Goal: Find specific page/section: Find specific page/section

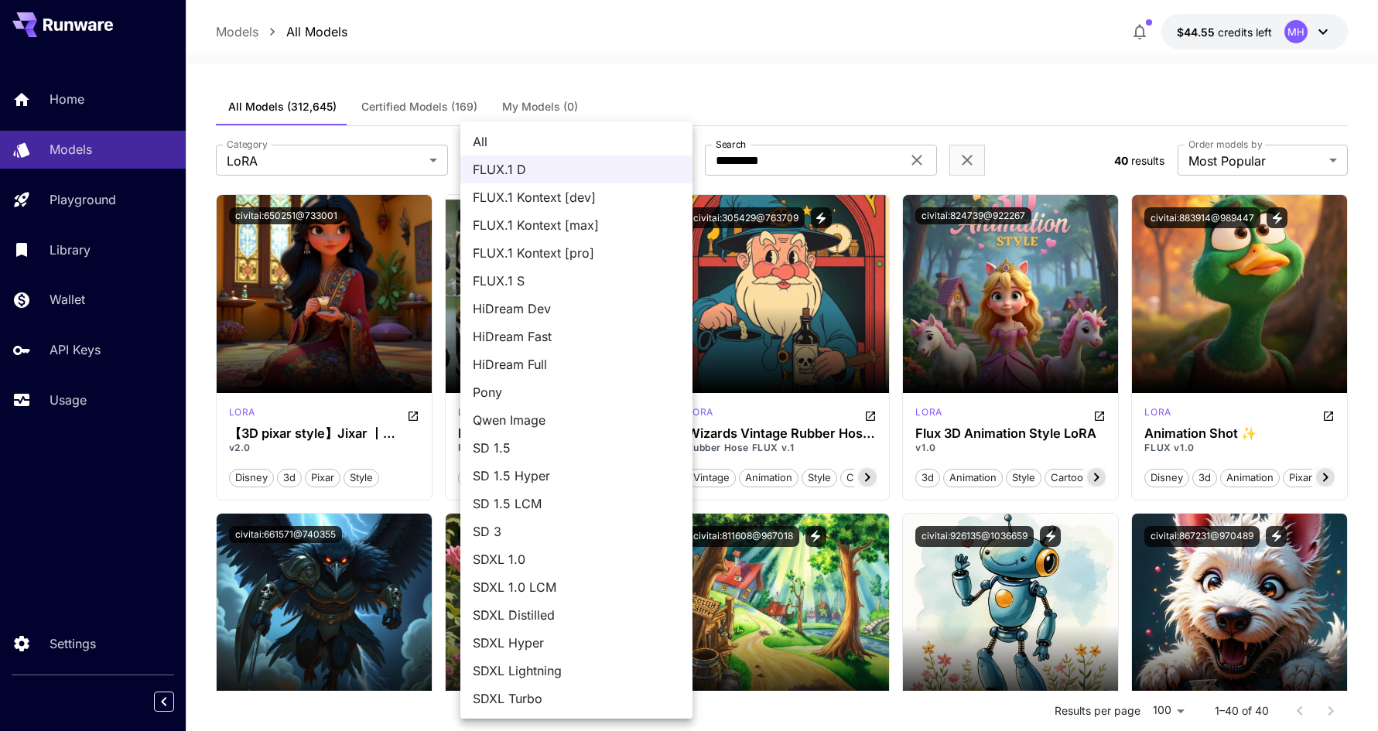
click at [713, 92] on div at bounding box center [689, 365] width 1378 height 731
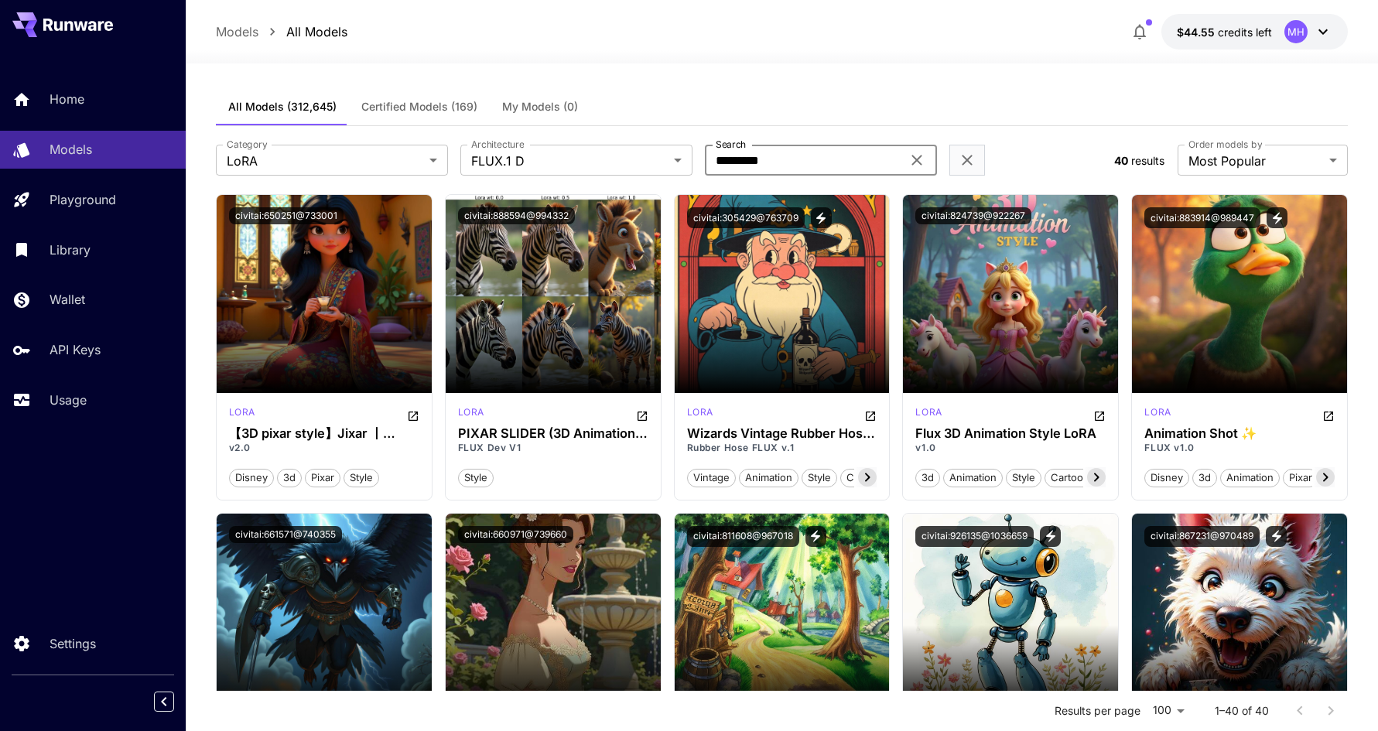
click at [745, 159] on input "*********" at bounding box center [803, 160] width 197 height 31
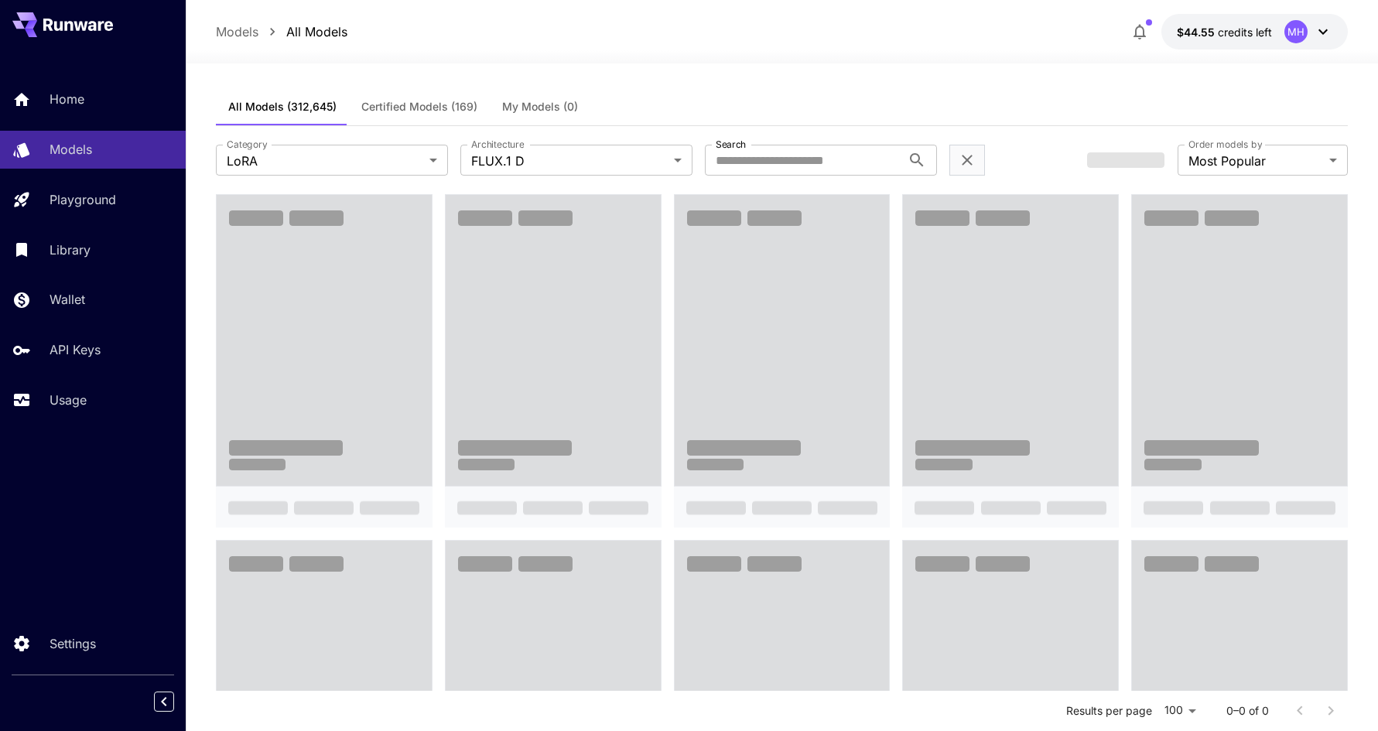
click at [775, 105] on div "All Models (312,645) Certified Models (169) My Models (0)" at bounding box center [782, 107] width 1133 height 38
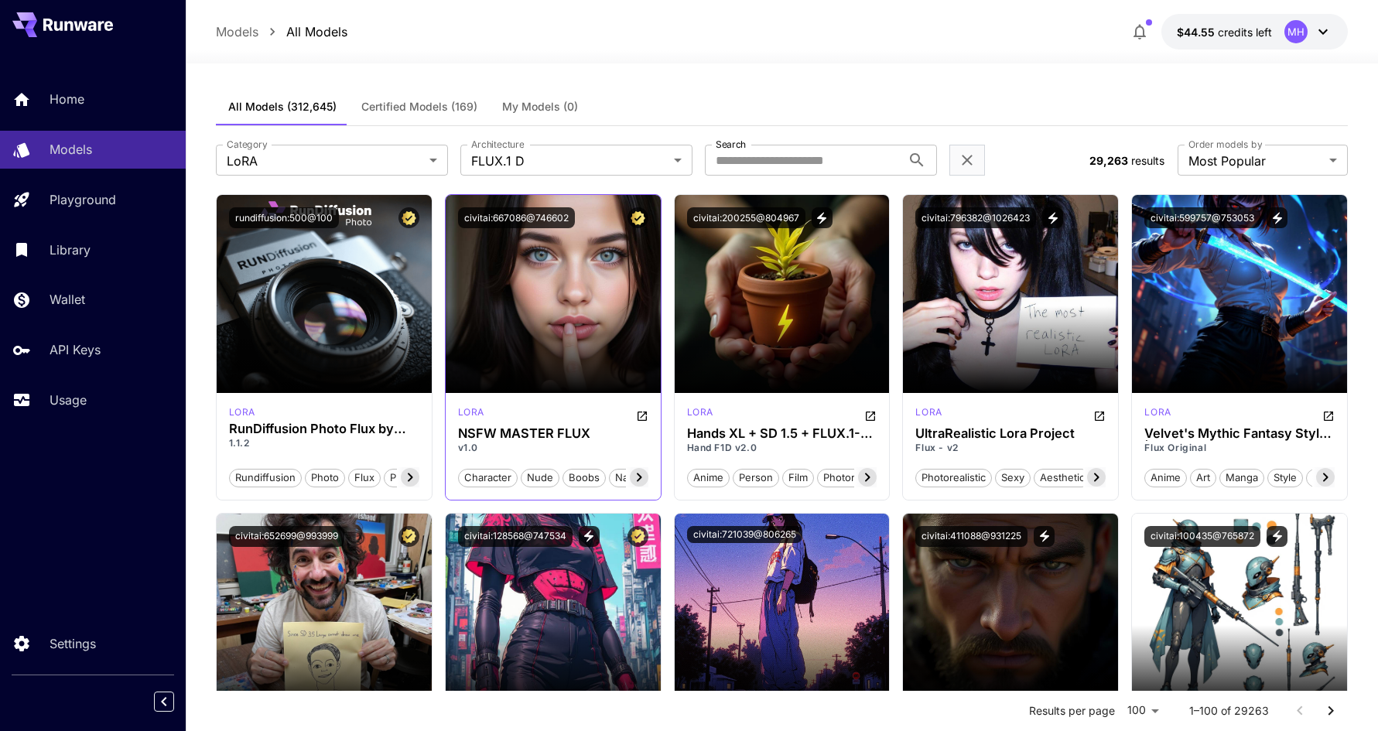
click at [638, 477] on icon at bounding box center [639, 477] width 19 height 19
click at [634, 477] on icon at bounding box center [639, 477] width 19 height 19
click at [635, 477] on icon at bounding box center [639, 477] width 19 height 19
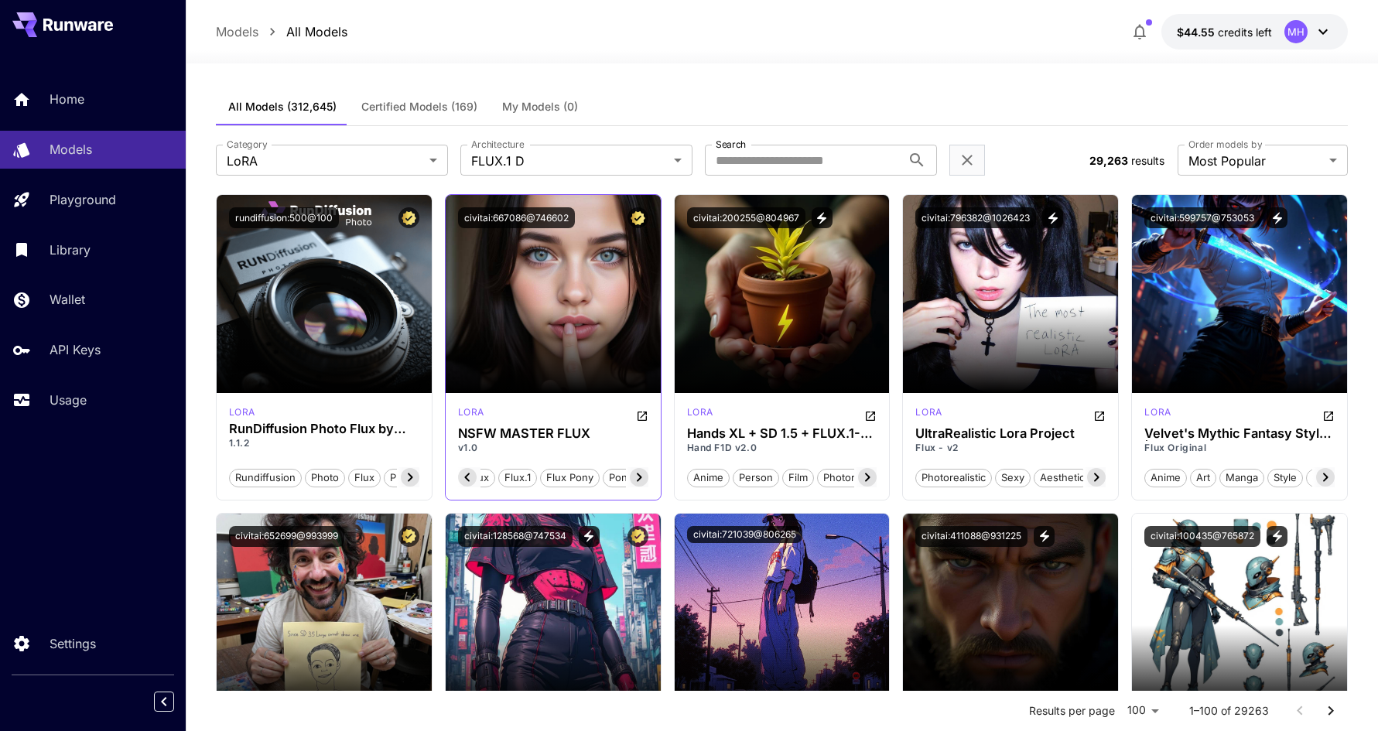
scroll to position [0, 464]
click at [635, 477] on icon at bounding box center [639, 477] width 19 height 19
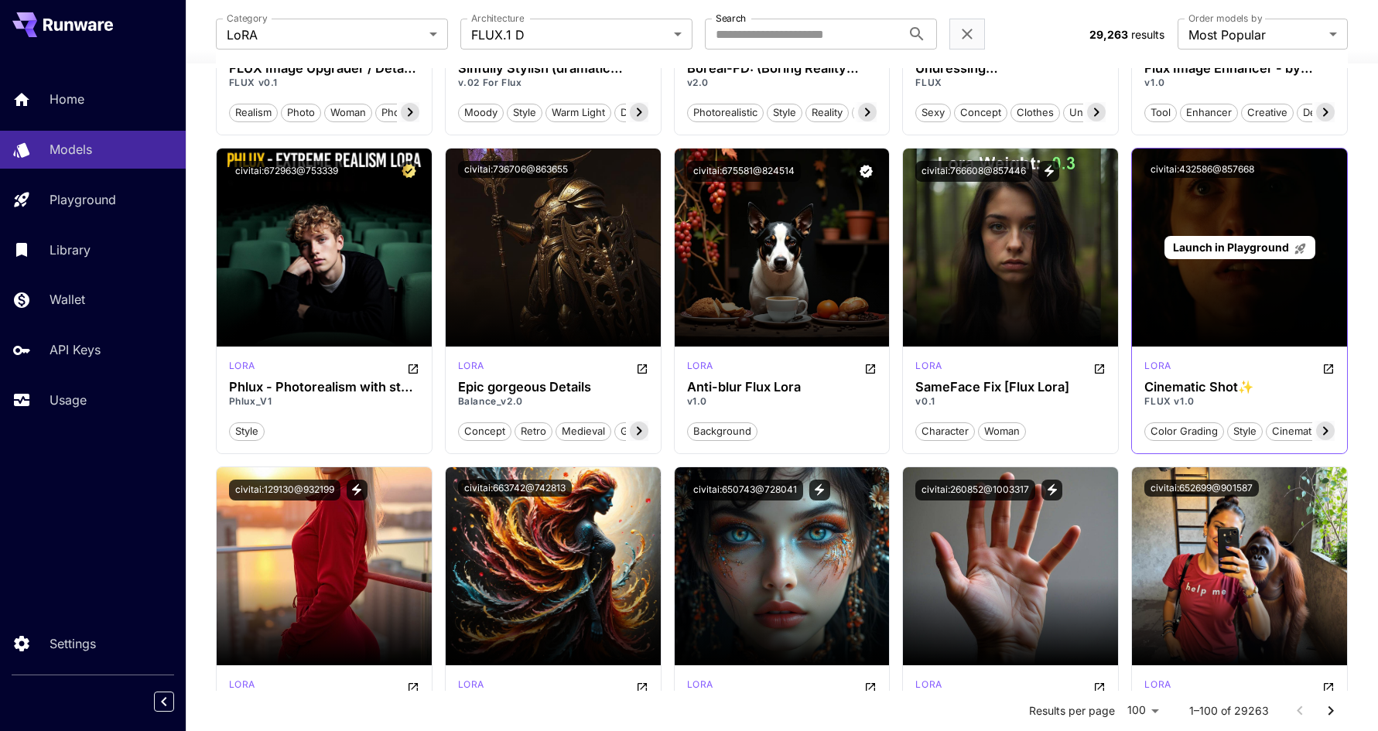
scroll to position [984, 0]
